Goal: Task Accomplishment & Management: Complete application form

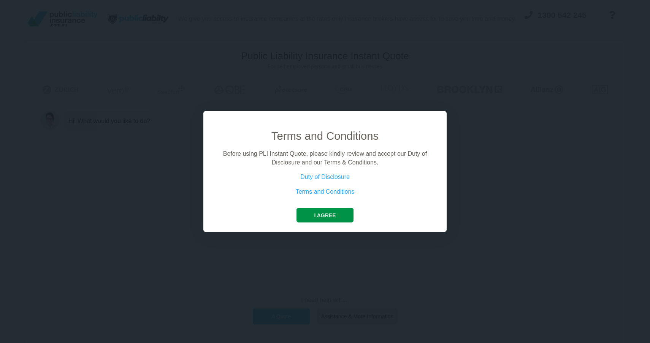
click at [325, 216] on button "I agree" at bounding box center [325, 215] width 57 height 14
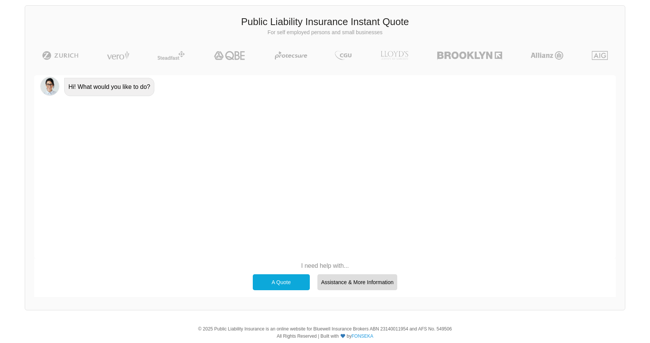
scroll to position [35, 0]
click at [277, 280] on div "A Quote" at bounding box center [281, 281] width 57 height 16
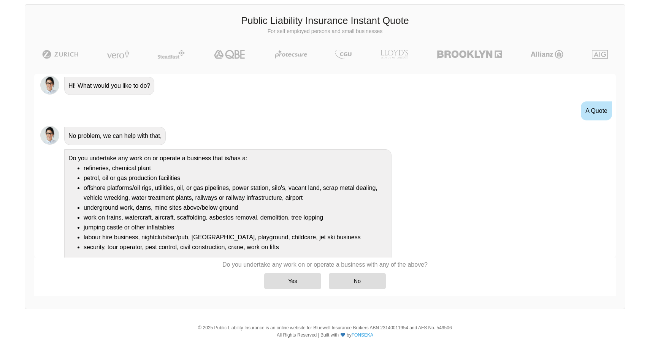
scroll to position [17, 0]
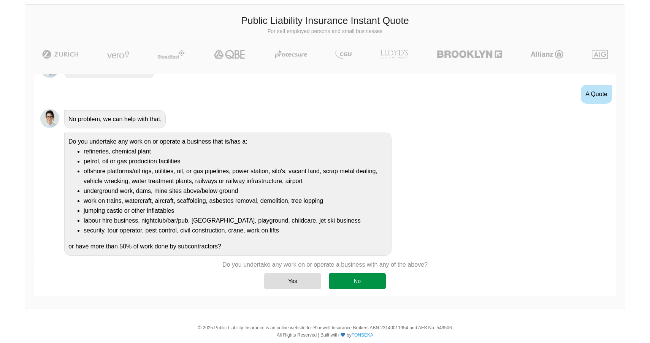
click at [354, 282] on div "No" at bounding box center [357, 281] width 57 height 16
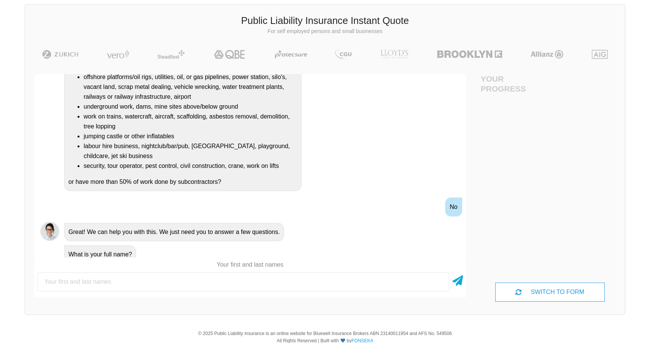
scroll to position [119, 0]
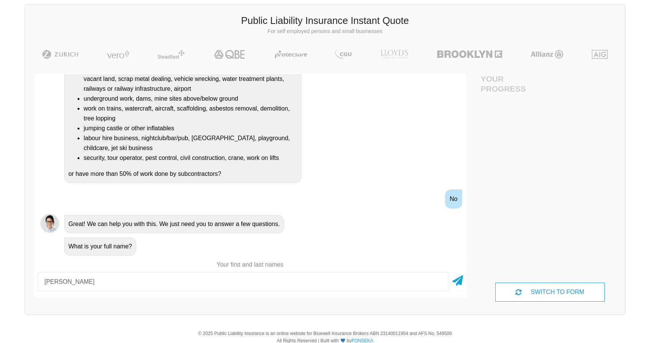
type input "[PERSON_NAME]"
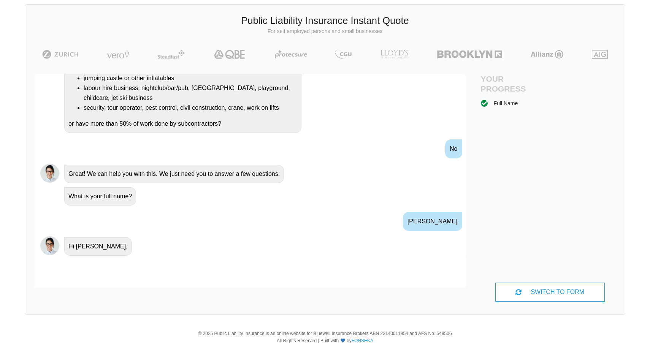
scroll to position [214, 0]
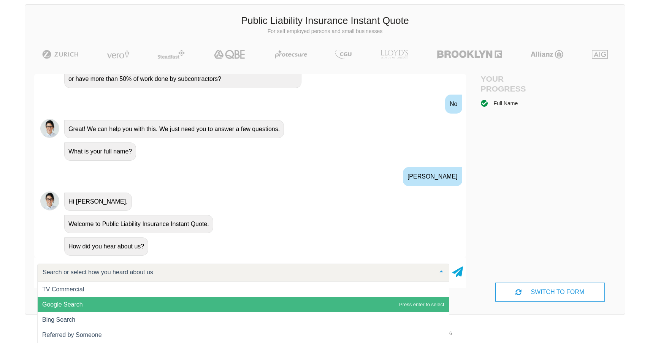
click at [129, 304] on span "Google Search" at bounding box center [244, 304] width 412 height 15
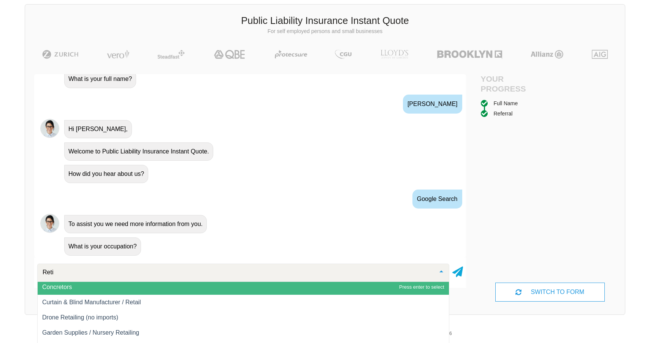
scroll to position [0, 0]
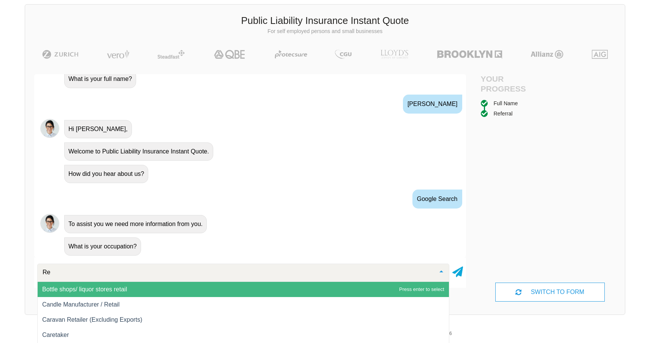
type input "R"
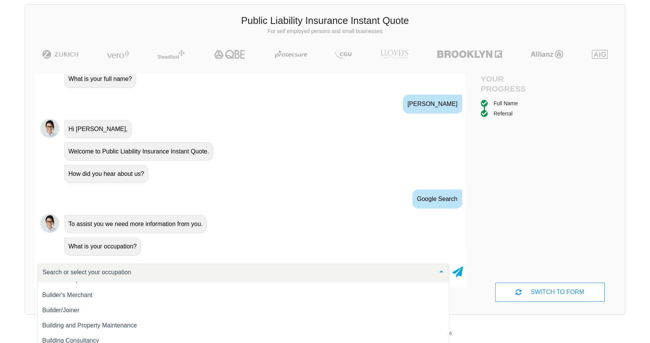
scroll to position [1273, 0]
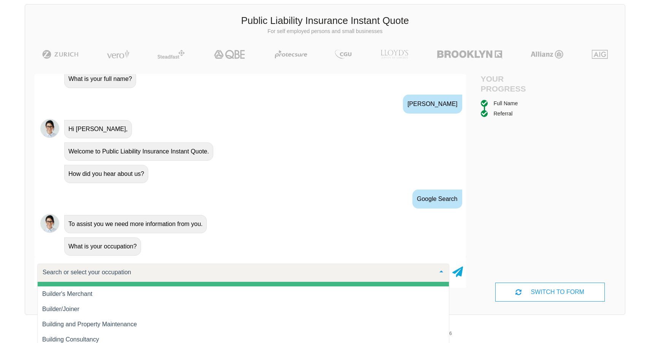
click at [116, 273] on input "text" at bounding box center [237, 273] width 393 height 8
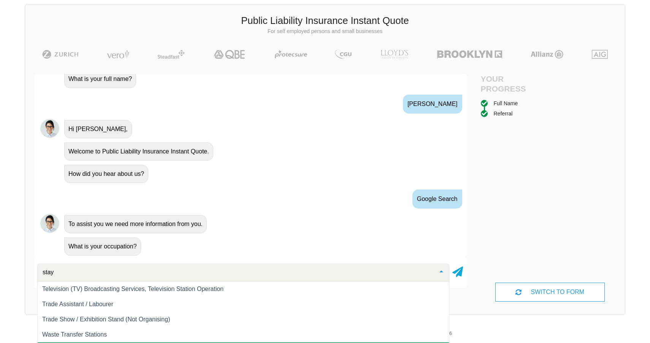
scroll to position [0, 0]
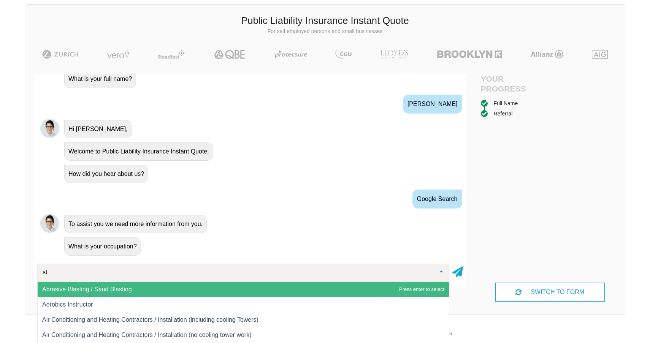
type input "s"
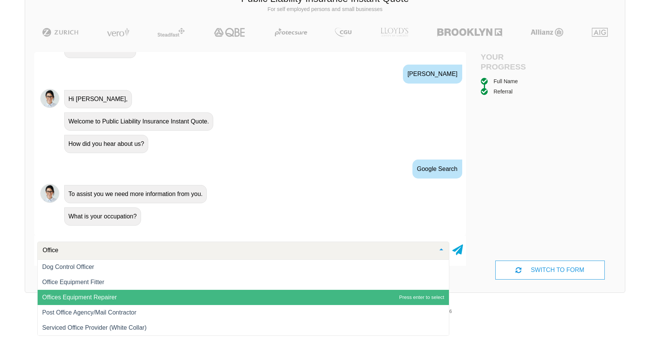
scroll to position [57, 0]
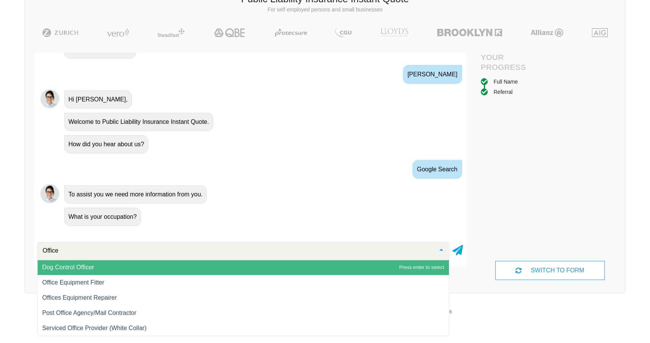
click at [110, 250] on input "Office" at bounding box center [237, 251] width 393 height 8
type input "O"
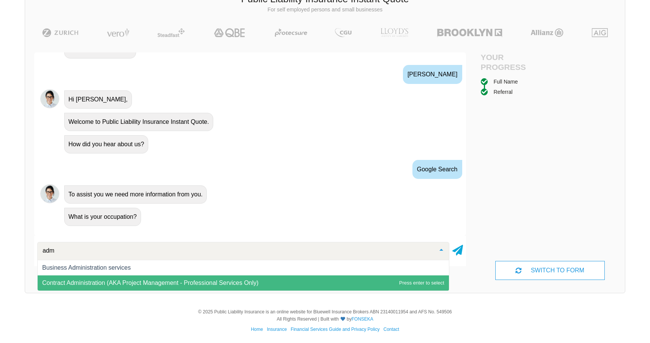
scroll to position [0, 0]
type input "admini"
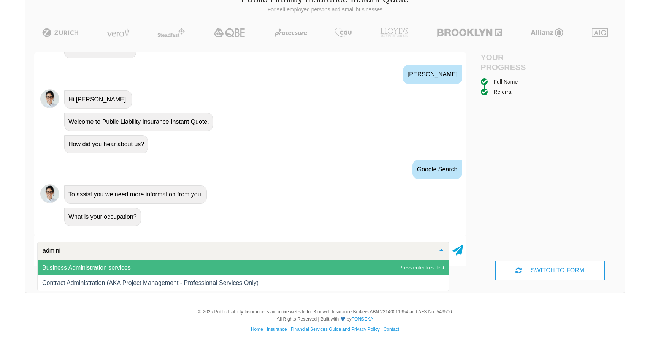
click at [114, 265] on span "Business Administration services" at bounding box center [86, 268] width 89 height 6
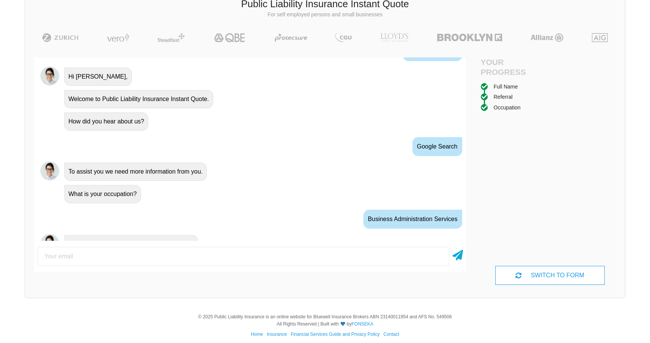
scroll to position [337, 0]
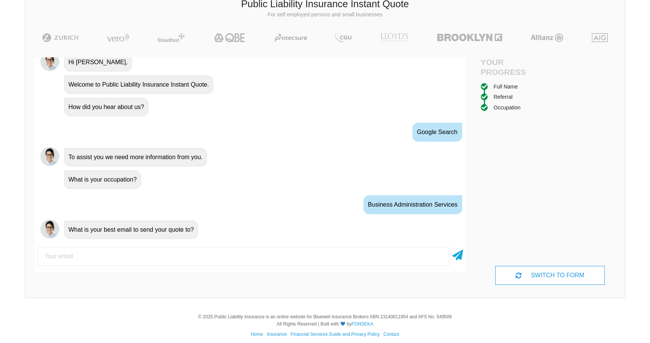
click at [111, 259] on input "email" at bounding box center [243, 256] width 412 height 19
type input "[EMAIL_ADDRESS][PERSON_NAME][DOMAIN_NAME]"
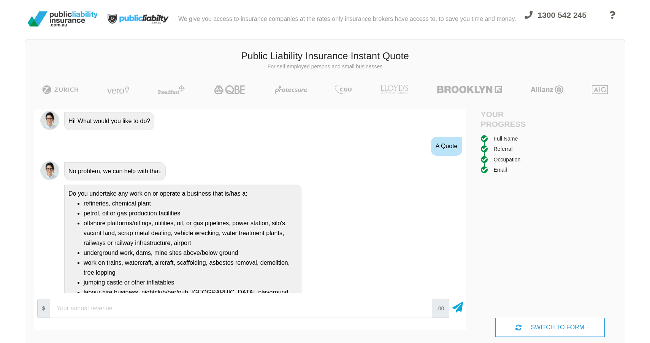
scroll to position [0, 0]
